Goal: Task Accomplishment & Management: Manage account settings

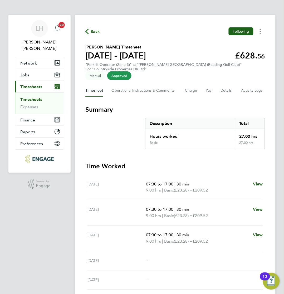
click at [261, 34] on circle "Timesheets Menu" at bounding box center [260, 33] width 1 height 1
click at [228, 43] on link "Download timesheet" at bounding box center [233, 43] width 63 height 11
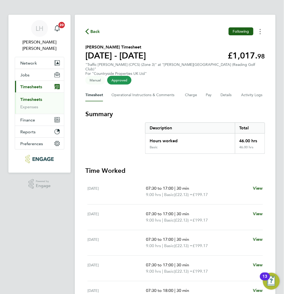
click at [259, 35] on button "Timesheets Menu" at bounding box center [259, 31] width 9 height 8
click at [216, 41] on link "Download timesheet" at bounding box center [233, 43] width 63 height 11
